Goal: Task Accomplishment & Management: Use online tool/utility

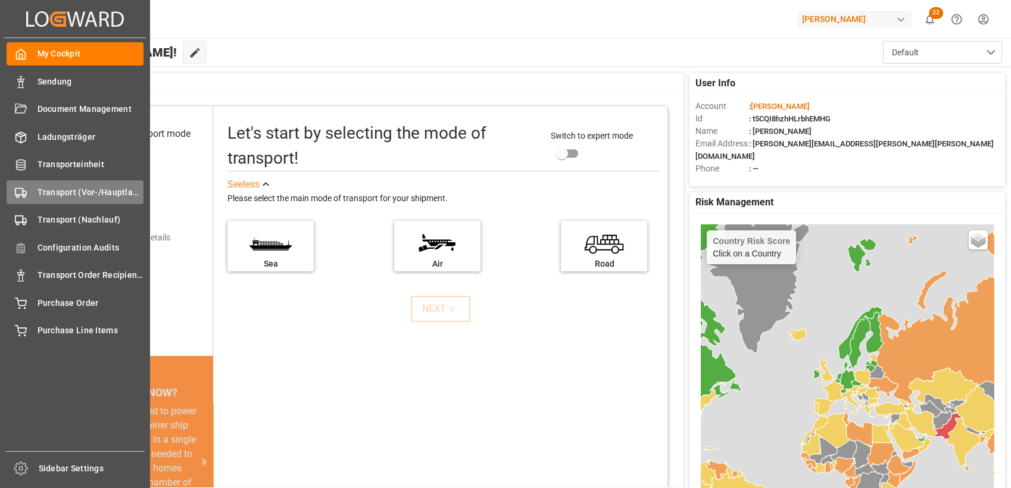
click at [31, 195] on div "Transport (Vor-/Hauptlauf) Transport (Vor-/Hauptlauf)" at bounding box center [75, 191] width 137 height 23
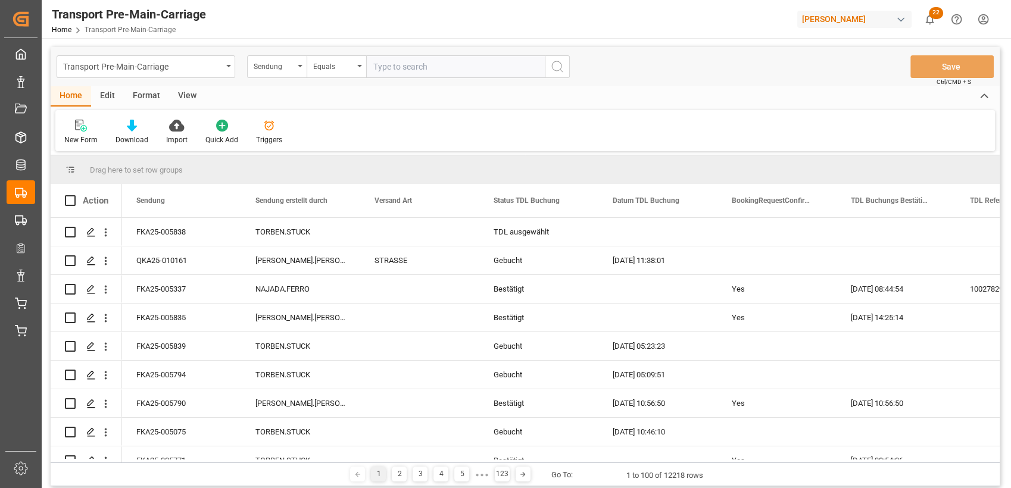
click at [146, 96] on div "Format" at bounding box center [146, 96] width 45 height 20
click at [72, 137] on div "Filter Rows" at bounding box center [81, 140] width 35 height 11
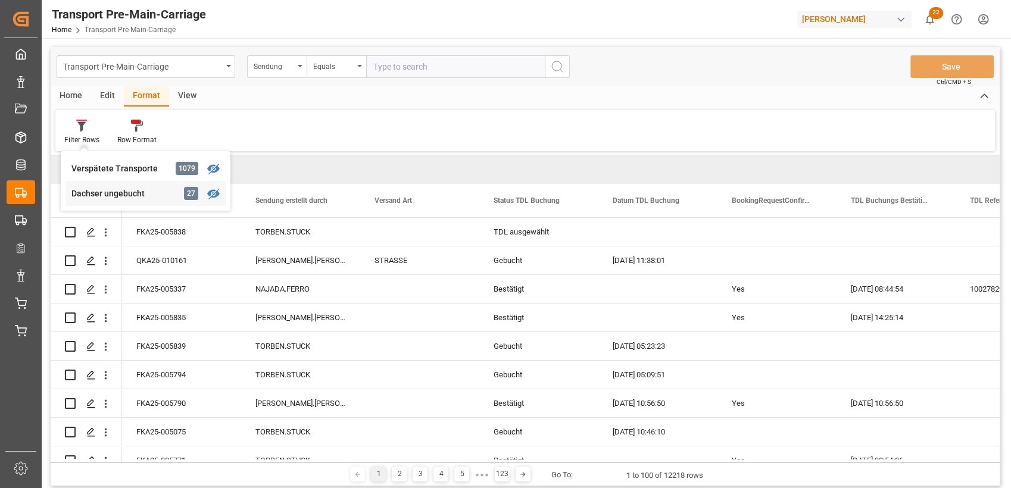
click at [104, 186] on div "Transport Pre-Main-Carriage Sendung Equals Save Ctrl/CMD + S Home Edit Format V…" at bounding box center [525, 266] width 949 height 439
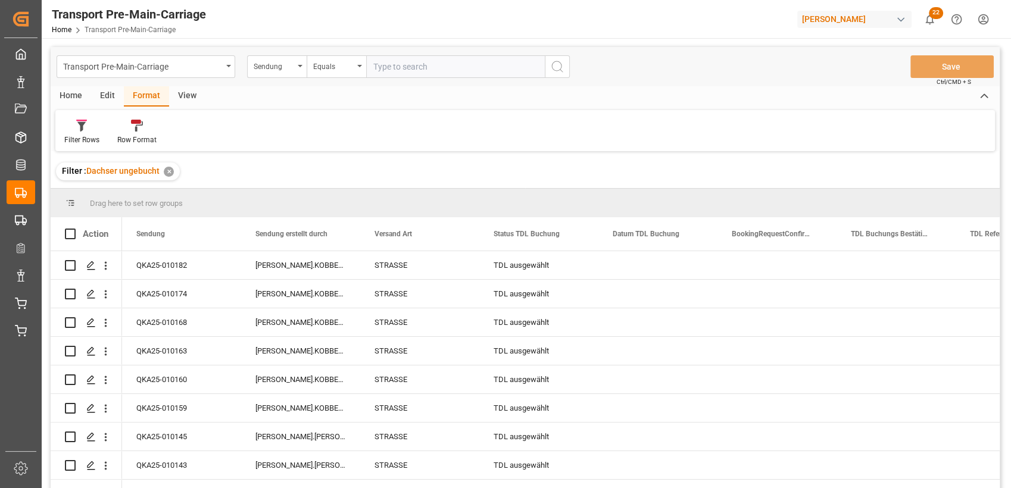
click at [188, 98] on div "View" at bounding box center [187, 96] width 36 height 20
click at [139, 117] on div "Default Standard Templates Save Template Reset Template" at bounding box center [524, 130] width 939 height 41
click at [135, 127] on icon at bounding box center [135, 126] width 12 height 12
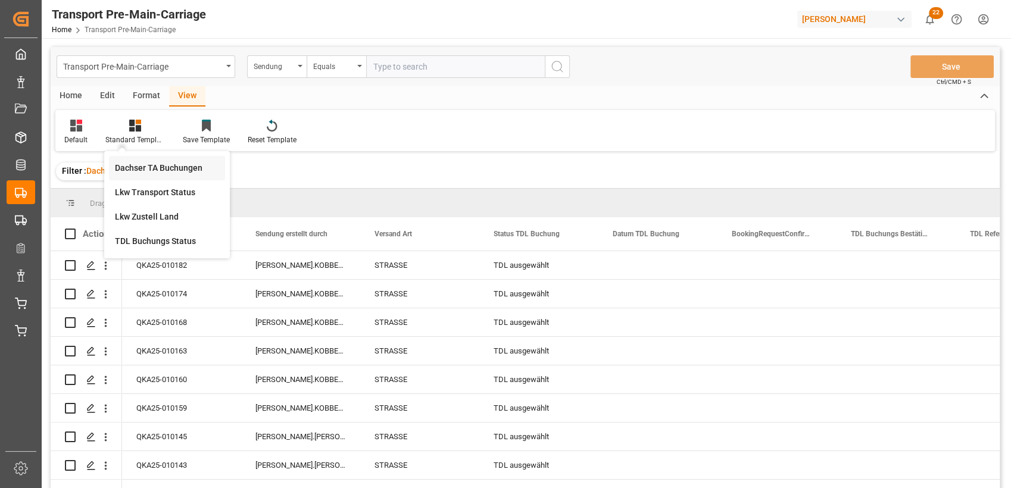
click at [151, 161] on div "Dachser TA Buchungen" at bounding box center [167, 168] width 116 height 24
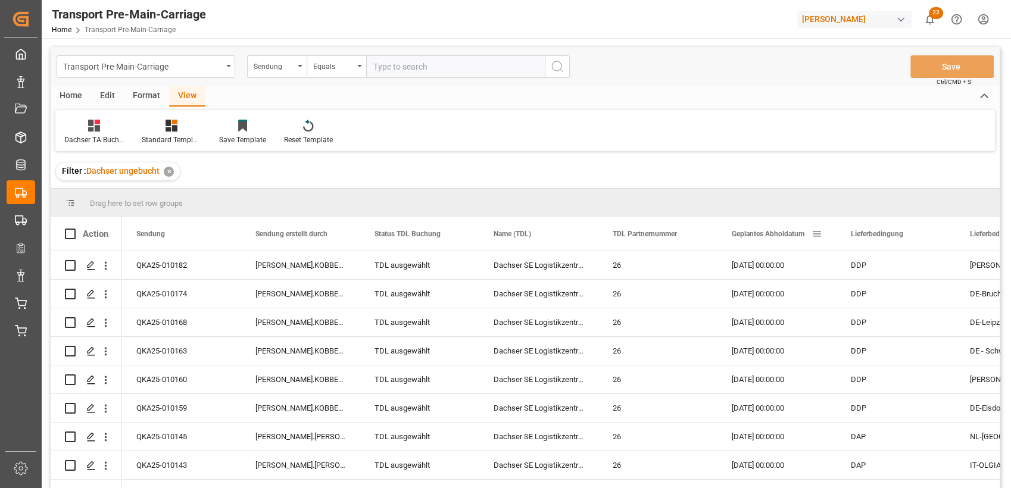
click at [773, 224] on div "Geplantes Abholdatum" at bounding box center [772, 233] width 80 height 33
click at [79, 93] on div "Home" at bounding box center [71, 96] width 40 height 20
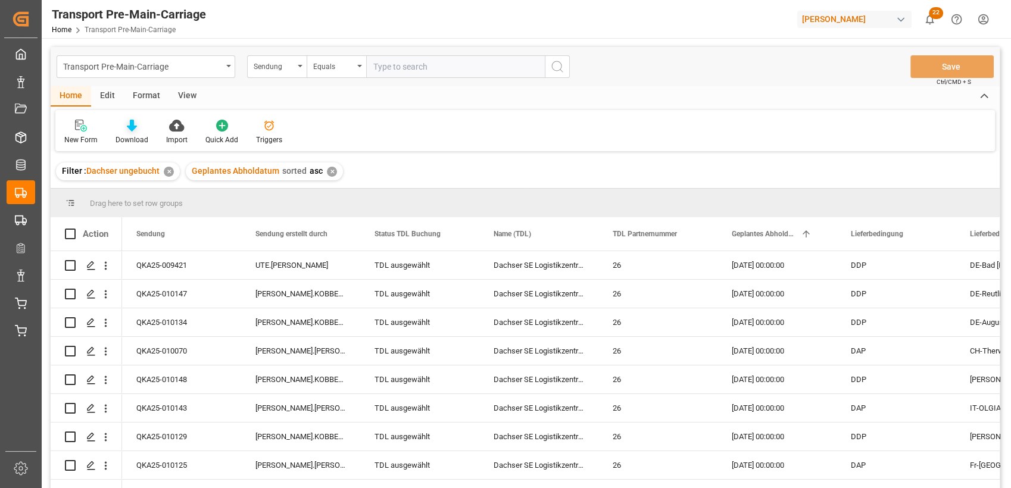
click at [135, 131] on icon at bounding box center [132, 126] width 10 height 12
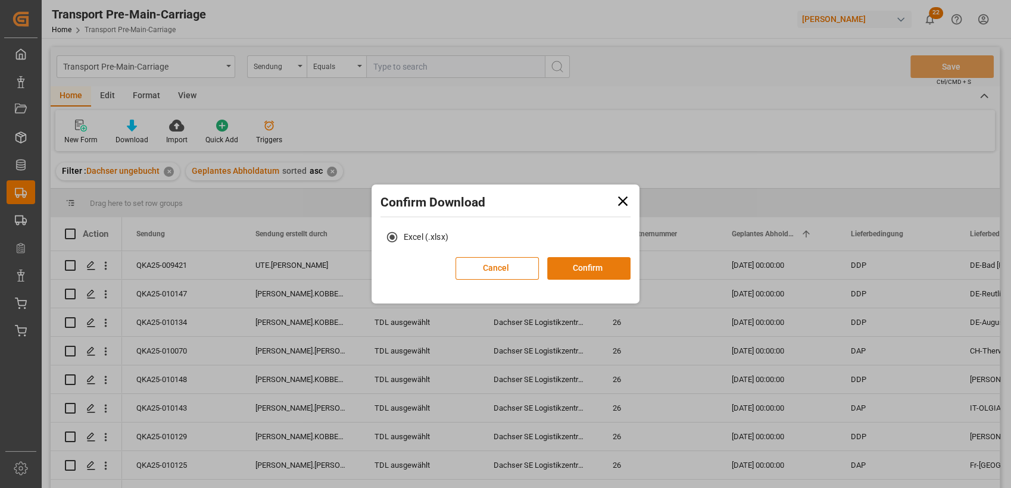
click at [607, 264] on button "Confirm" at bounding box center [588, 268] width 83 height 23
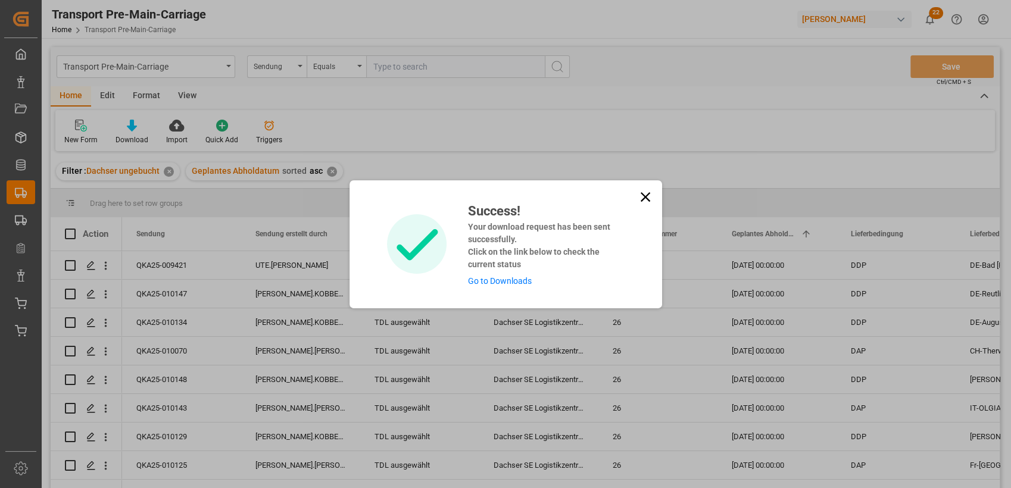
click at [643, 193] on icon at bounding box center [645, 197] width 17 height 17
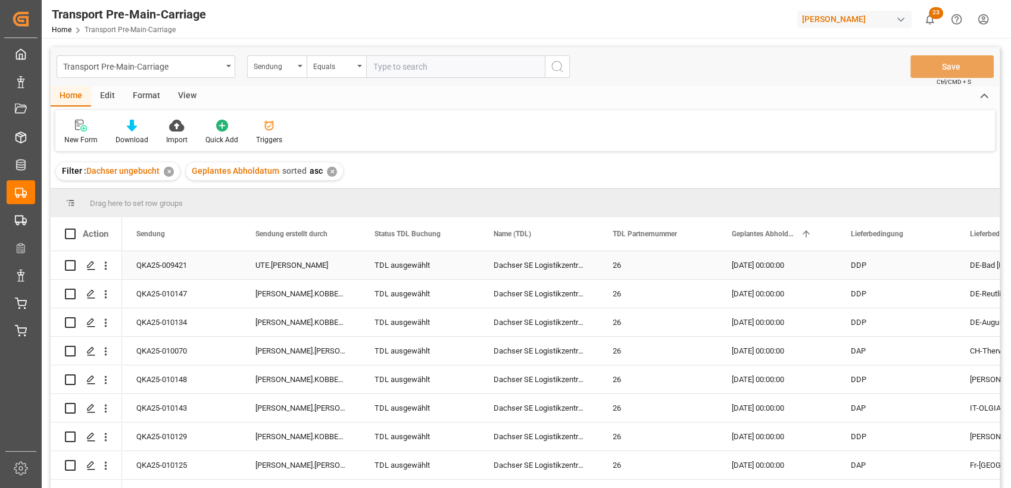
click at [391, 258] on div "TDL ausgewählt" at bounding box center [419, 265] width 90 height 27
click at [461, 273] on icon "open menu" at bounding box center [457, 273] width 14 height 14
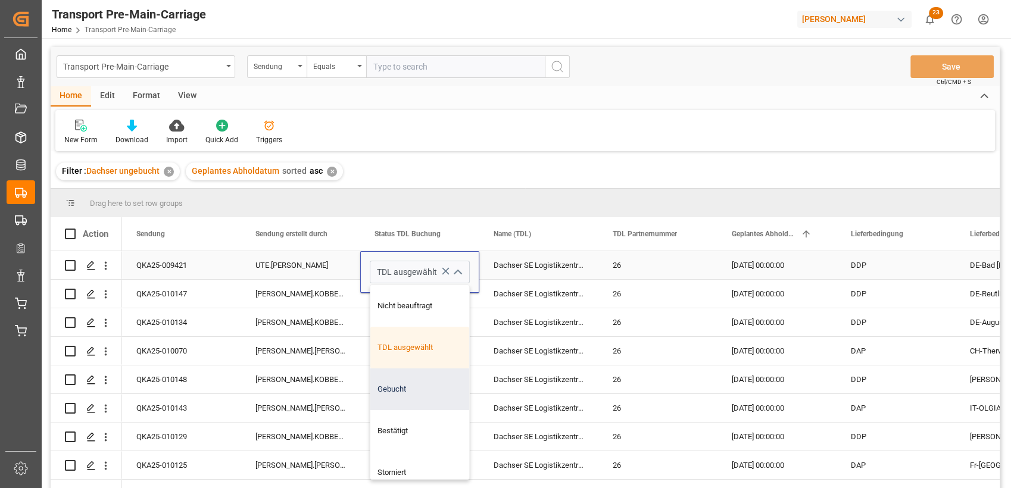
click at [398, 378] on div "Gebucht" at bounding box center [419, 389] width 99 height 42
type input "Gebucht"
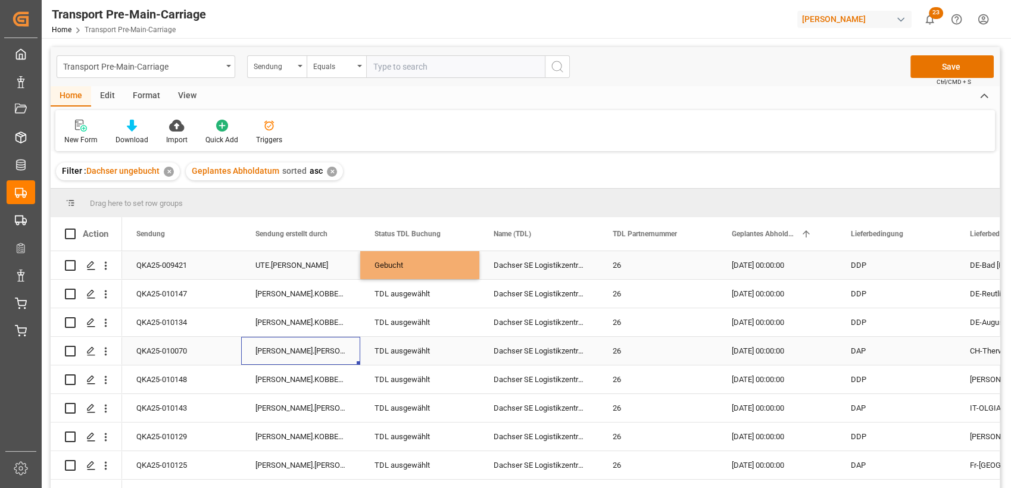
click at [330, 352] on div "[PERSON_NAME].[PERSON_NAME]" at bounding box center [300, 351] width 119 height 28
click at [427, 257] on div "Gebucht" at bounding box center [419, 265] width 90 height 27
drag, startPoint x: 476, startPoint y: 278, endPoint x: 472, endPoint y: 304, distance: 25.9
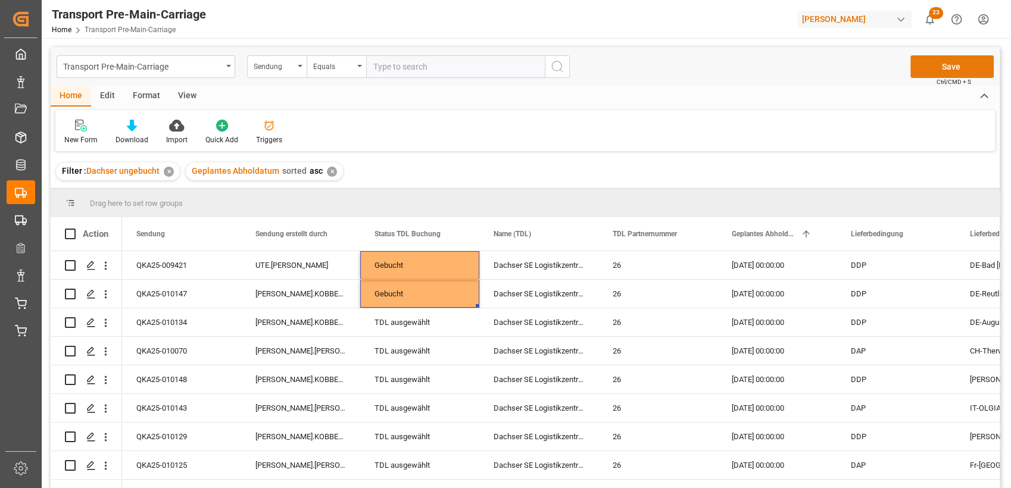
click at [960, 69] on button "Save" at bounding box center [951, 66] width 83 height 23
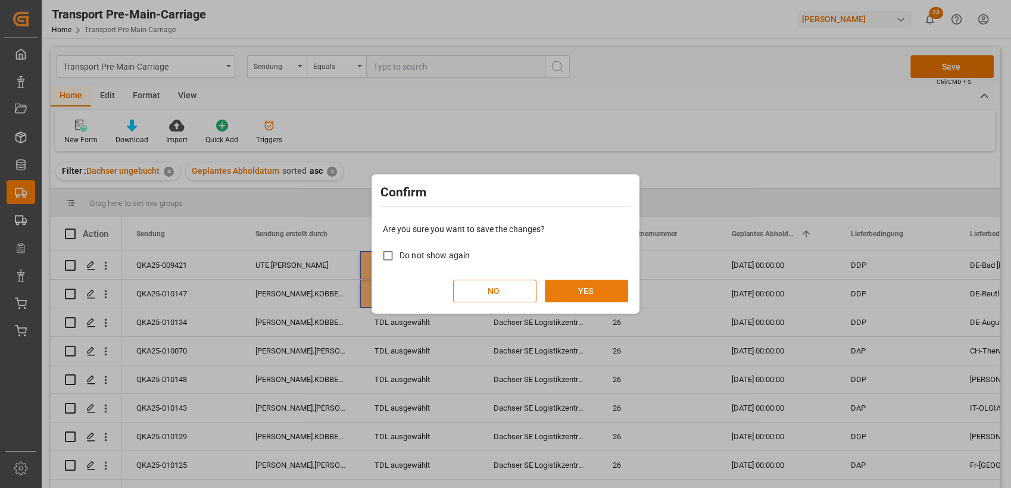
click at [580, 293] on button "YES" at bounding box center [586, 291] width 83 height 23
